Goal: Task Accomplishment & Management: Manage account settings

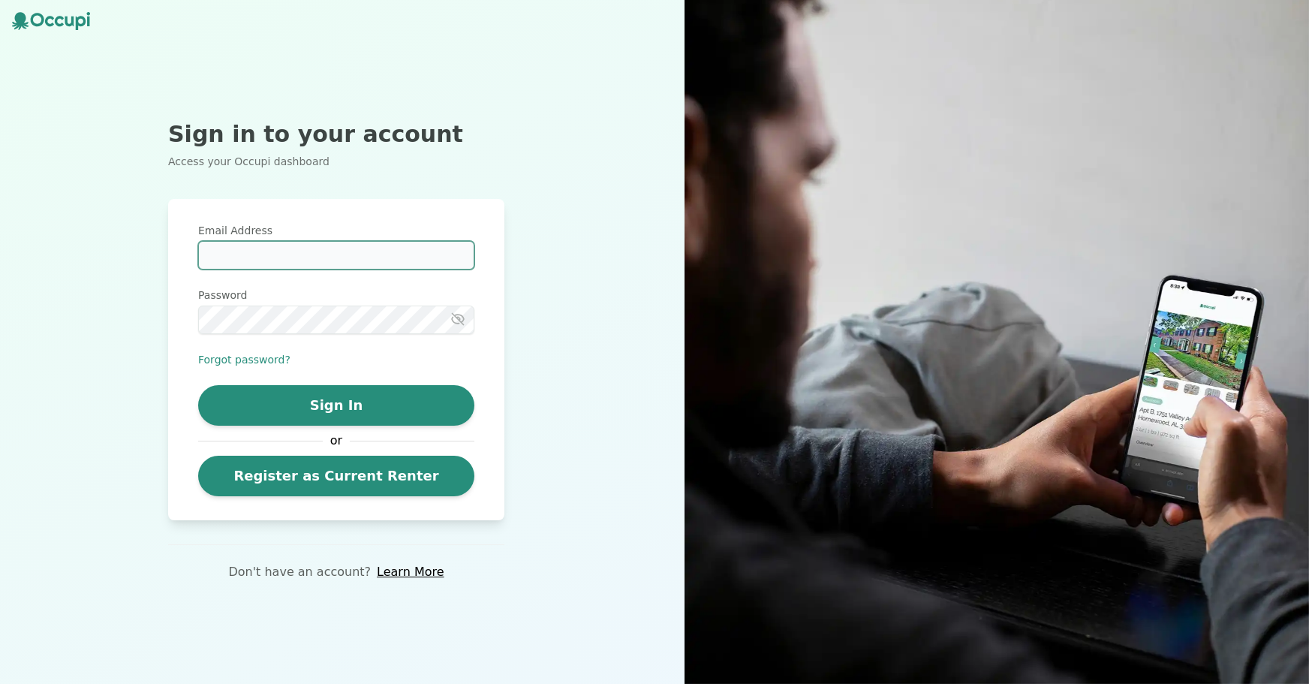
click at [257, 254] on input "Email Address" at bounding box center [336, 255] width 276 height 29
type input "**********"
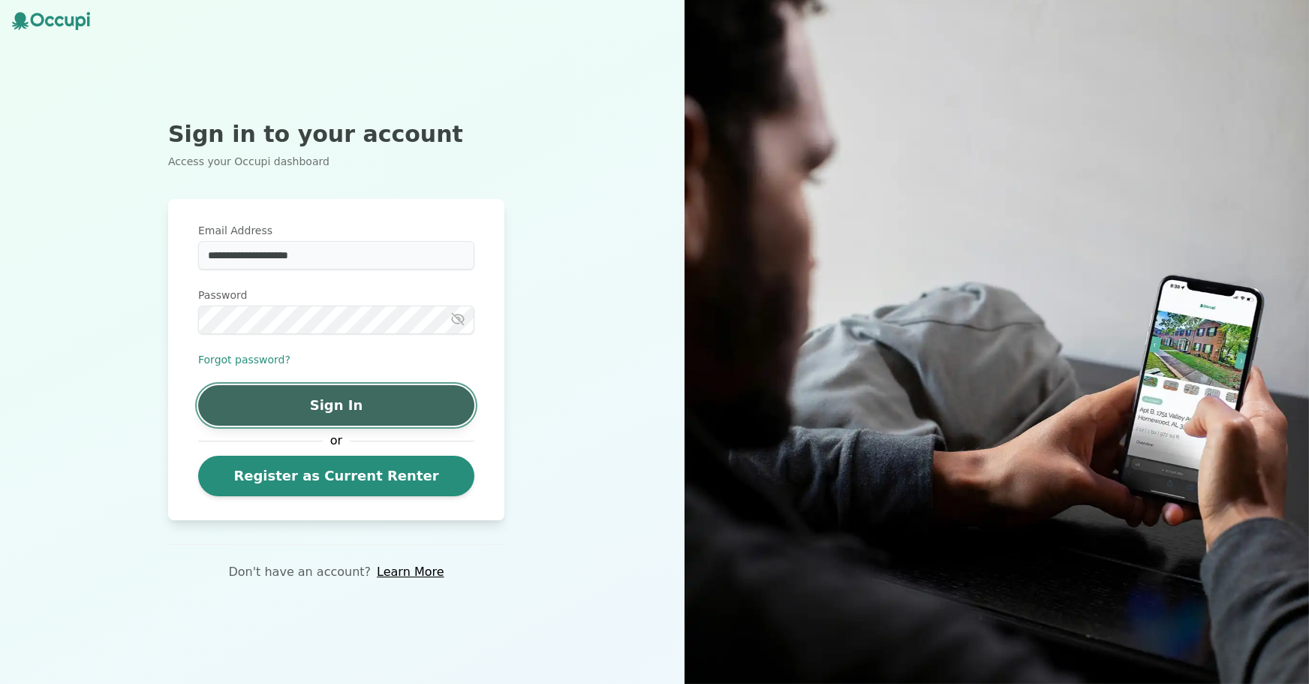
click at [323, 400] on button "Sign In" at bounding box center [336, 405] width 276 height 41
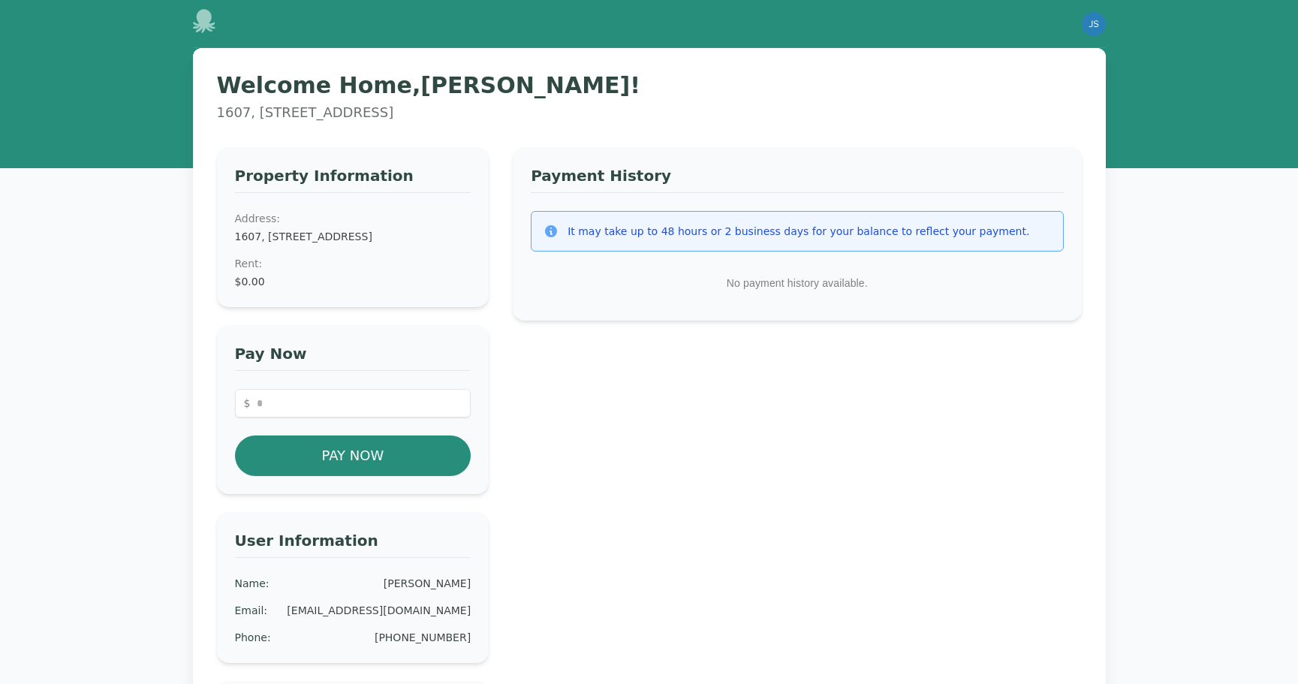
click at [203, 26] on icon at bounding box center [203, 21] width 23 height 24
click at [1100, 24] on img "button" at bounding box center [1094, 24] width 24 height 24
click at [1145, 287] on div "Welcome Home, [PERSON_NAME] ! 1607, [STREET_ADDRESS] Property Information Addre…" at bounding box center [649, 447] width 1298 height 799
click at [1088, 23] on img "button" at bounding box center [1094, 24] width 24 height 24
click at [977, 79] on button "Sign out" at bounding box center [1034, 82] width 144 height 27
